Goal: Transaction & Acquisition: Download file/media

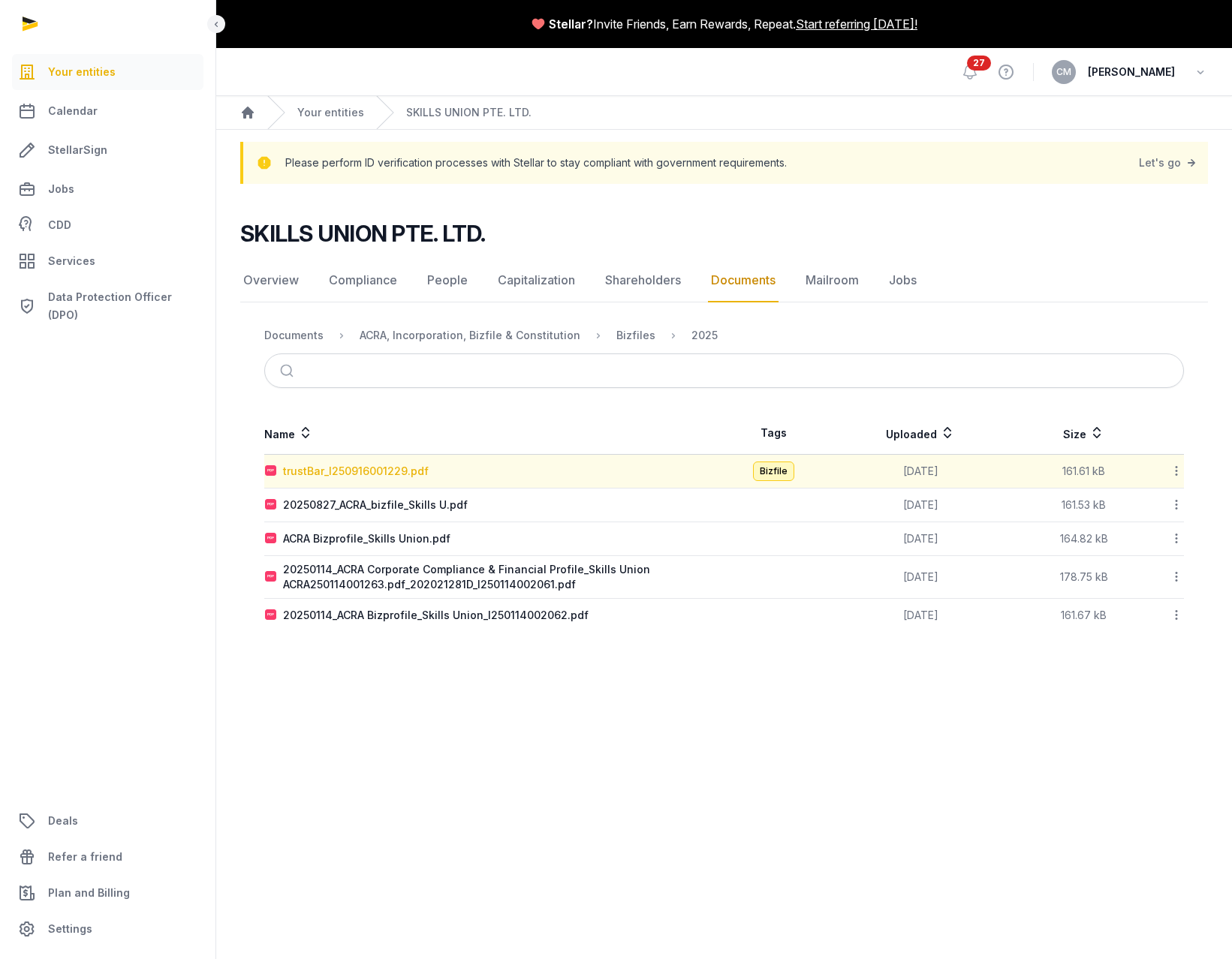
click at [395, 472] on div "trustBar_I250916001229.pdf" at bounding box center [356, 472] width 146 height 15
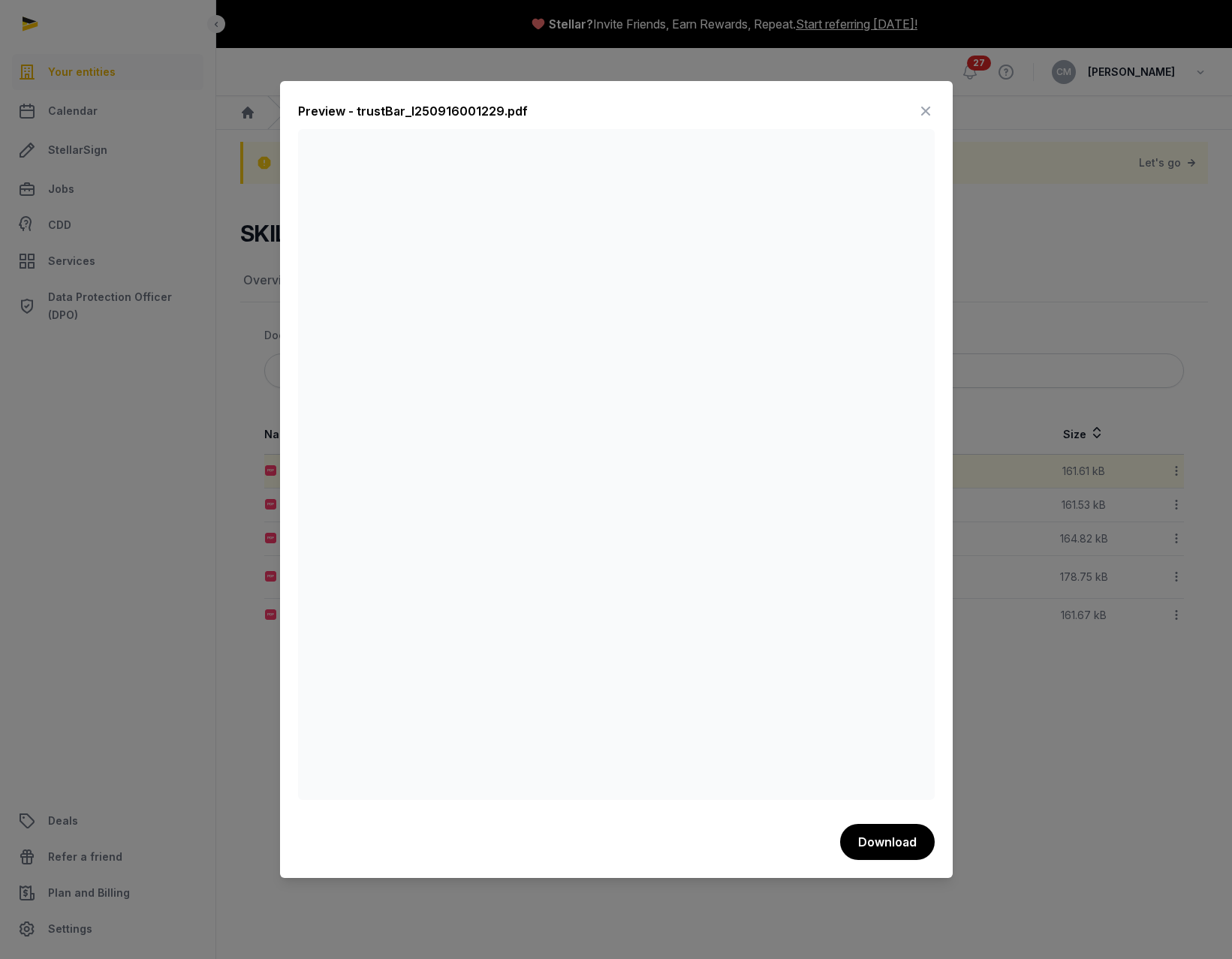
click at [932, 110] on icon at bounding box center [925, 111] width 18 height 24
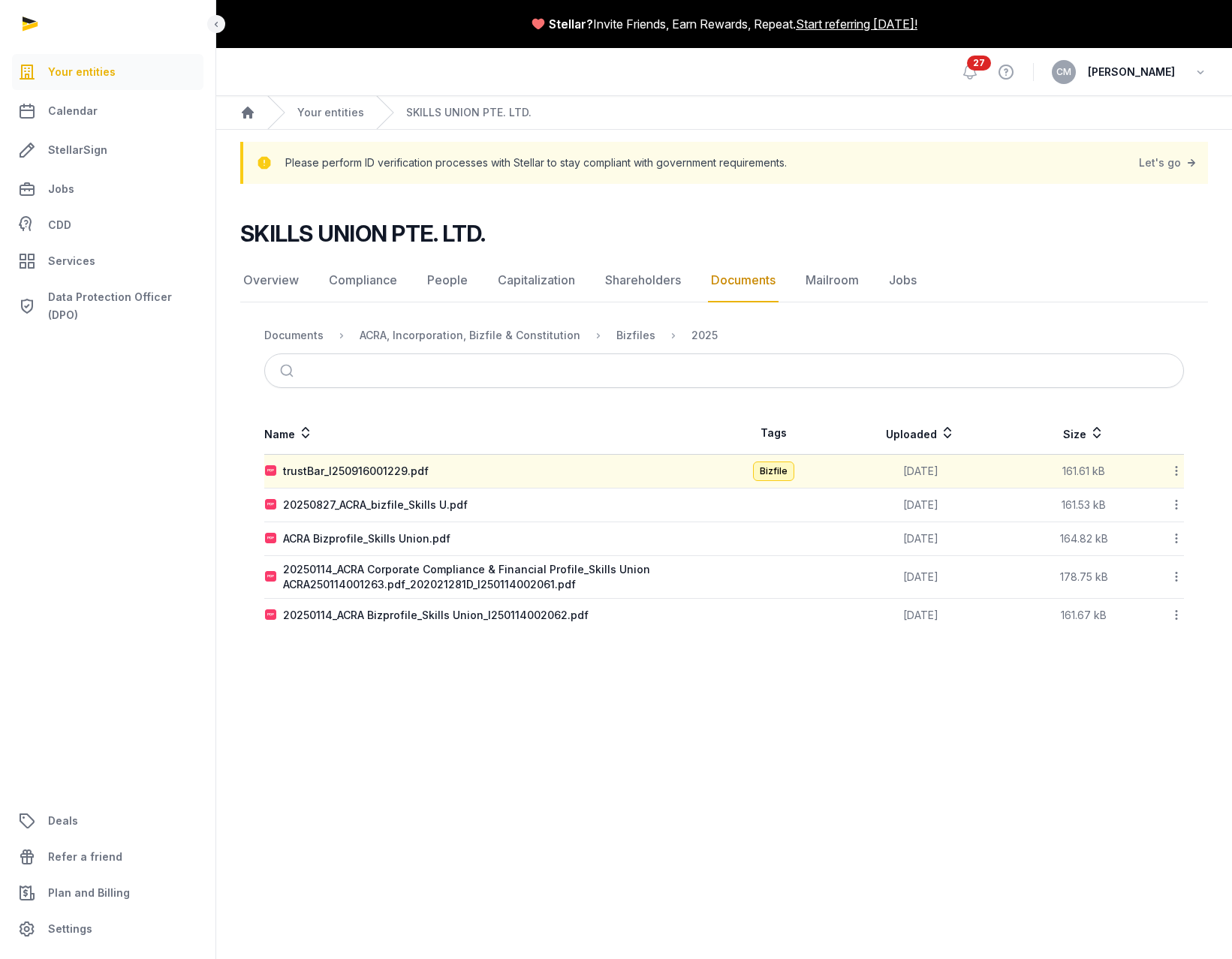
click at [557, 481] on td "trustBar_I250916001229.pdf" at bounding box center [494, 472] width 460 height 34
click at [757, 472] on span "Bizfile" at bounding box center [773, 471] width 41 height 19
click at [352, 466] on div "trustBar_I250916001229.pdf" at bounding box center [356, 472] width 146 height 15
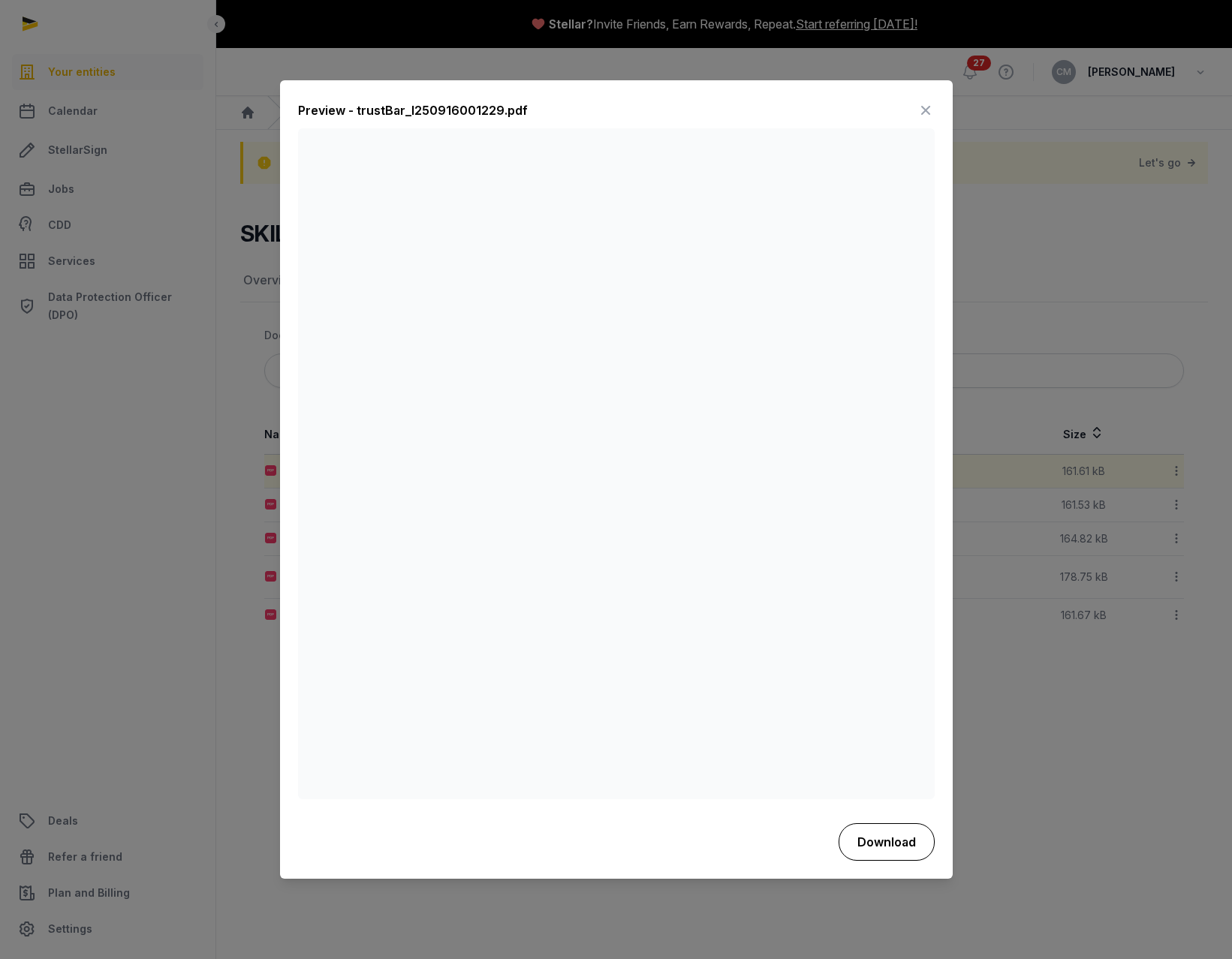
click at [892, 840] on button "Download" at bounding box center [886, 842] width 96 height 38
click at [924, 109] on icon at bounding box center [925, 111] width 18 height 24
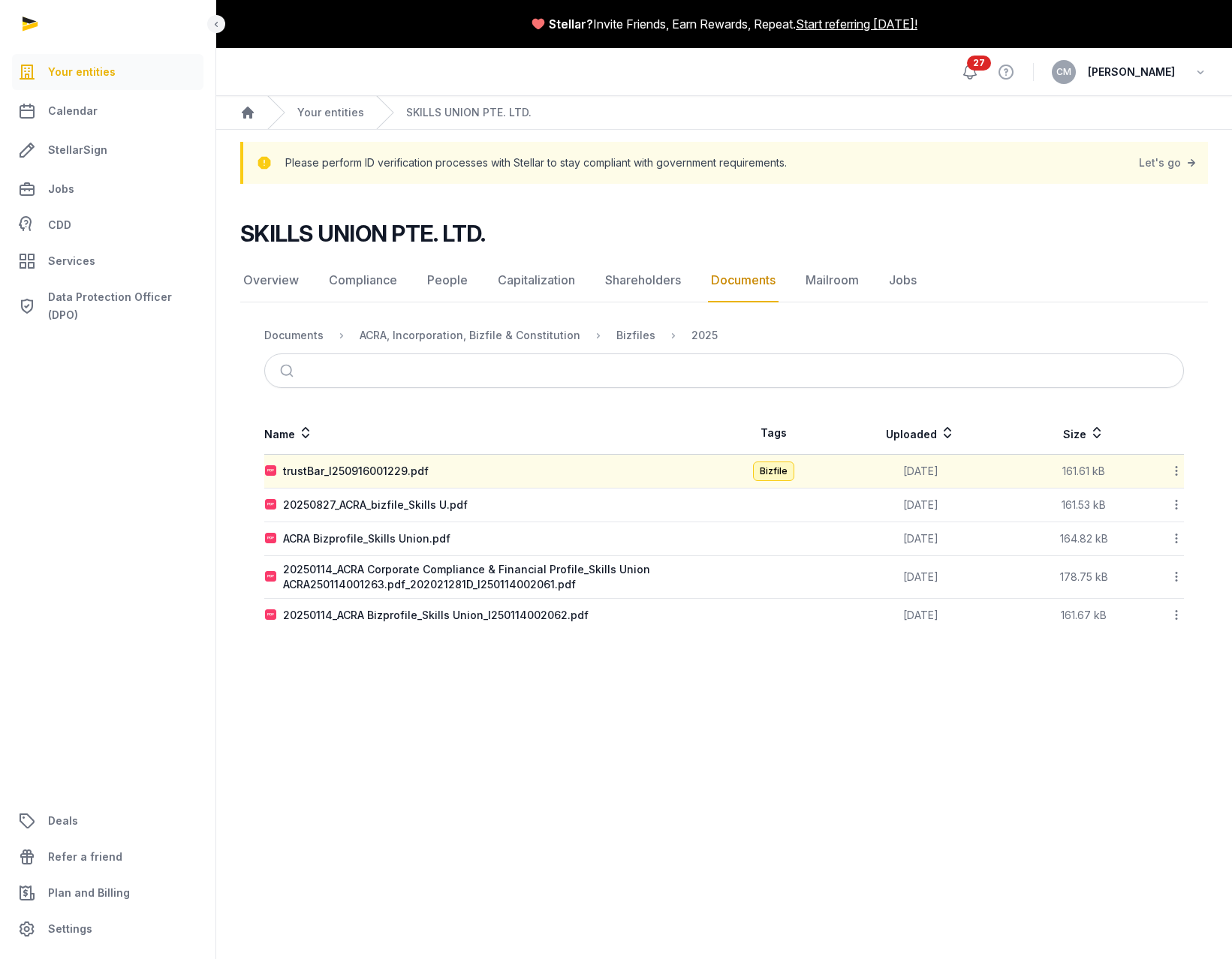
click at [977, 70] on icon at bounding box center [969, 72] width 13 height 13
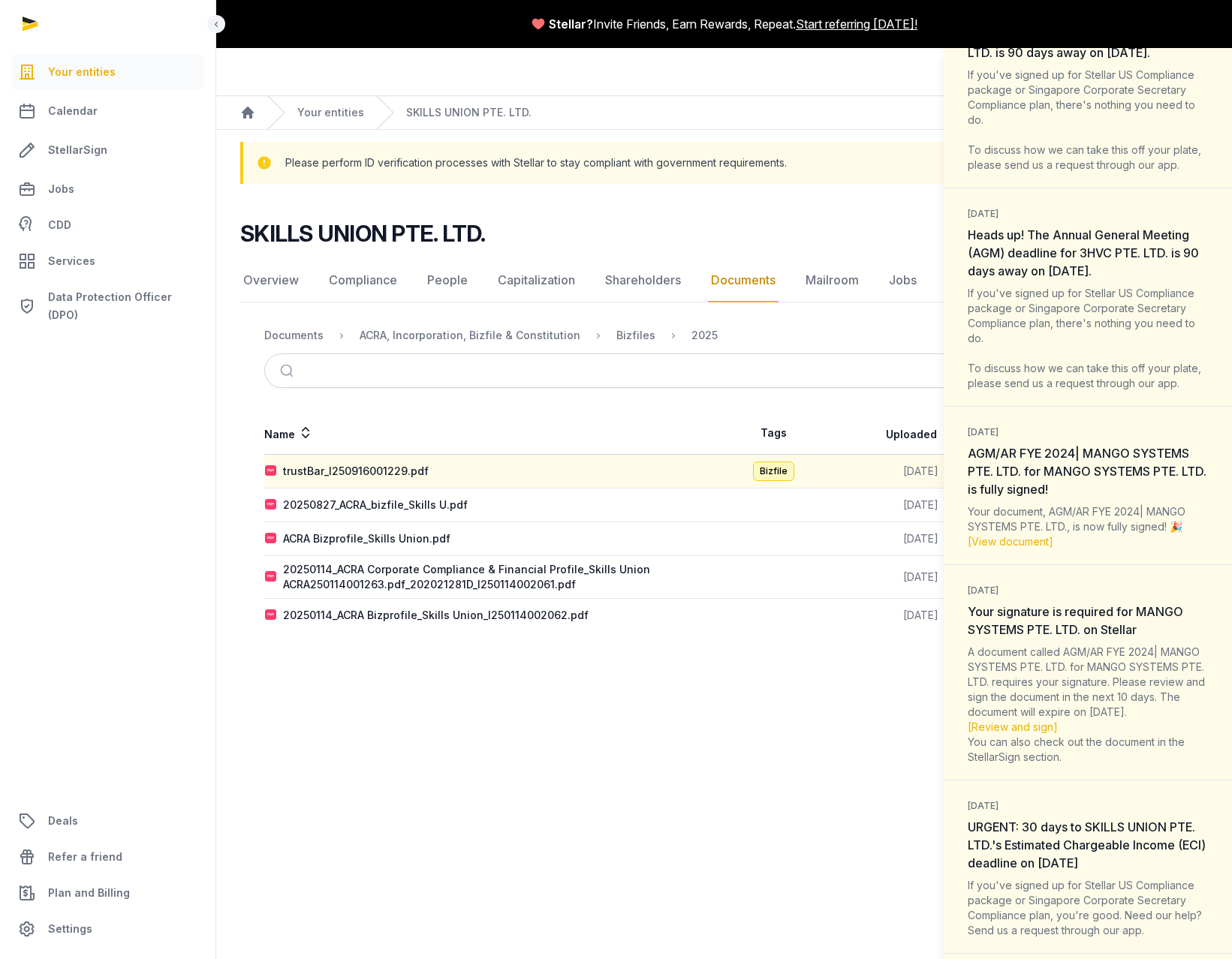
scroll to position [1317, 0]
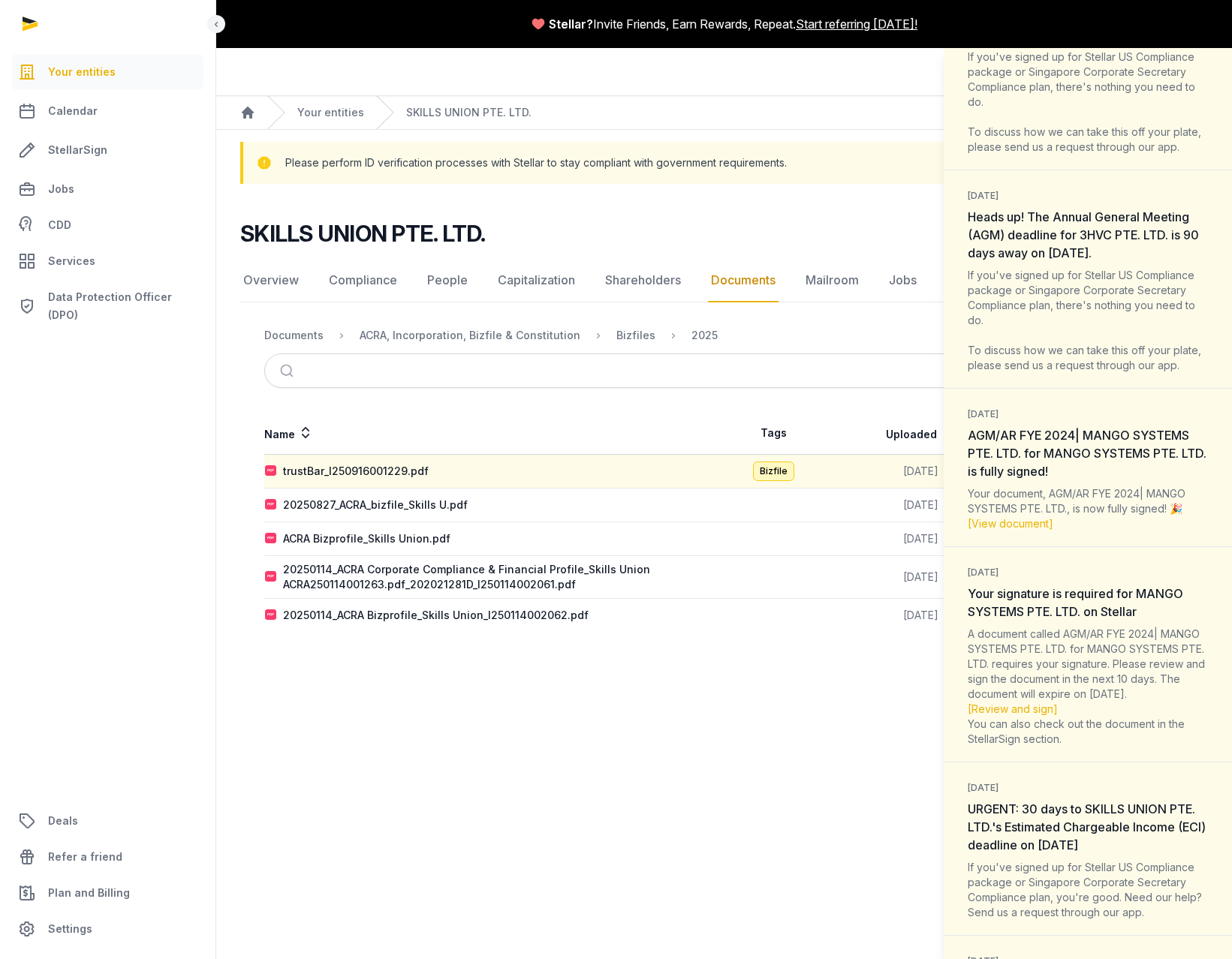
click at [621, 402] on div "Notifications (27) [PERSON_NAME] all as read [DATE] Reminder: 3HVC PTE. LTD.'s …" at bounding box center [616, 479] width 1232 height 959
